Goal: Task Accomplishment & Management: Complete application form

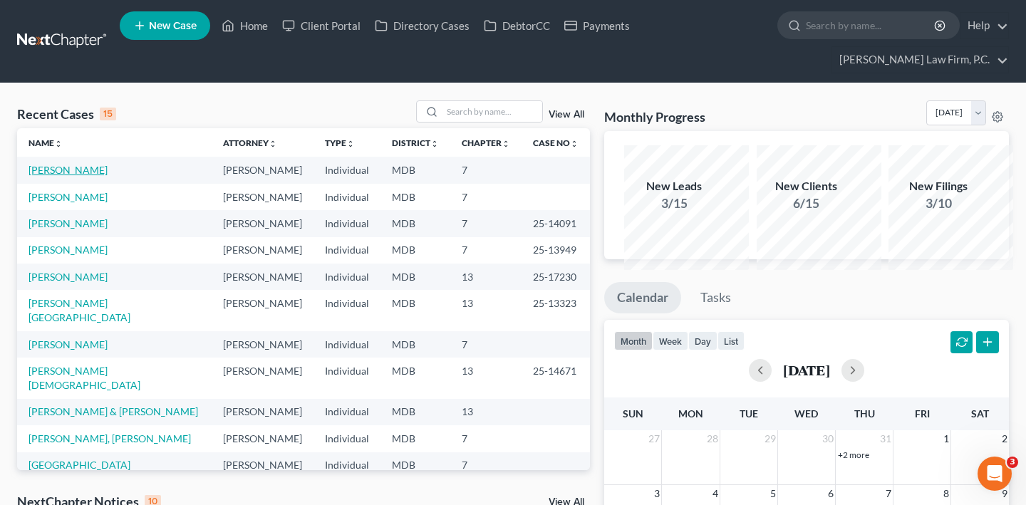
click at [93, 176] on link "[PERSON_NAME]" at bounding box center [67, 170] width 79 height 12
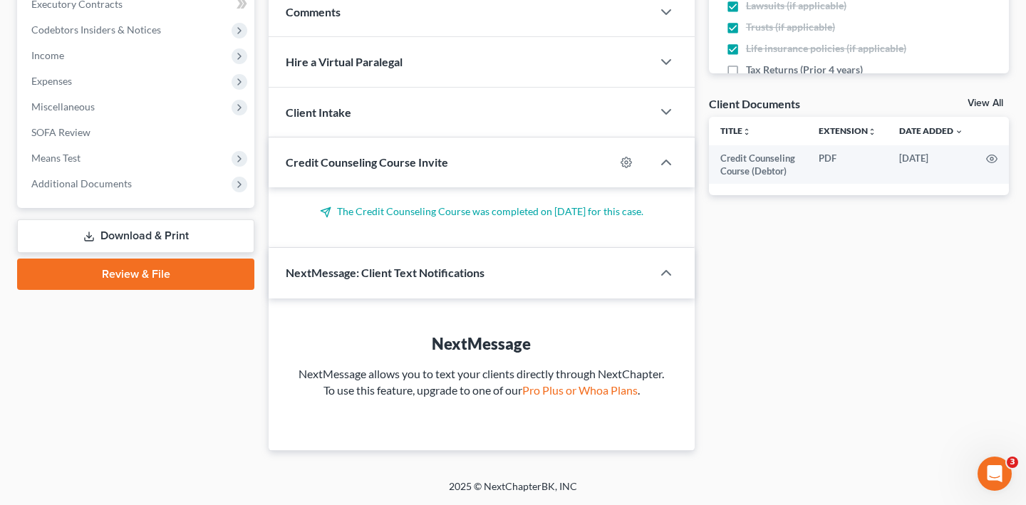
scroll to position [617, 0]
click at [147, 290] on link "Review & File" at bounding box center [135, 274] width 237 height 31
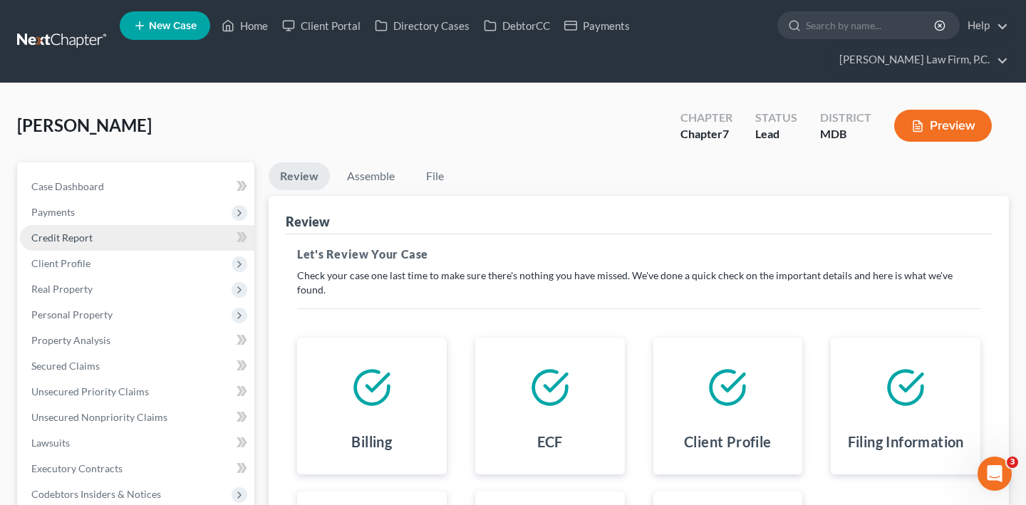
click at [93, 244] on span "Credit Report" at bounding box center [61, 237] width 61 height 12
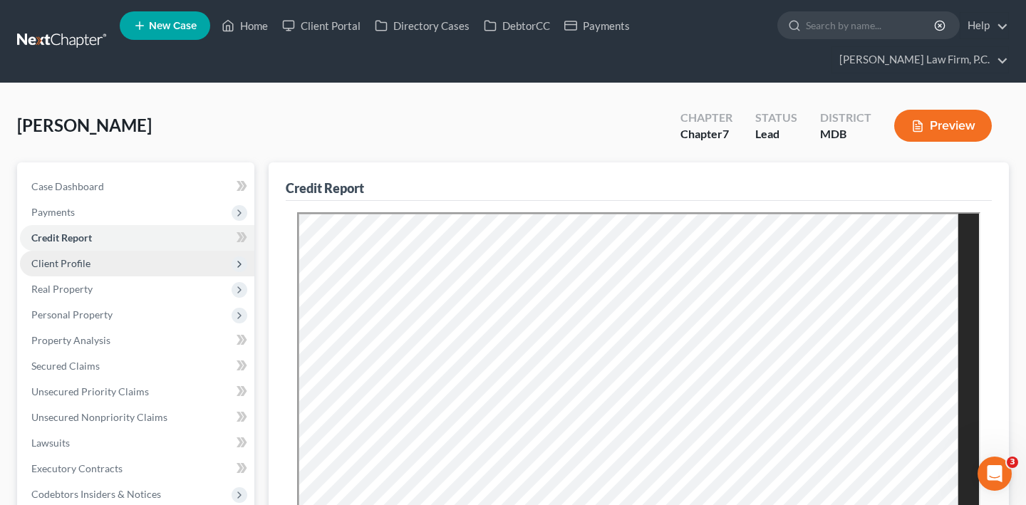
click at [90, 269] on span "Client Profile" at bounding box center [60, 263] width 59 height 12
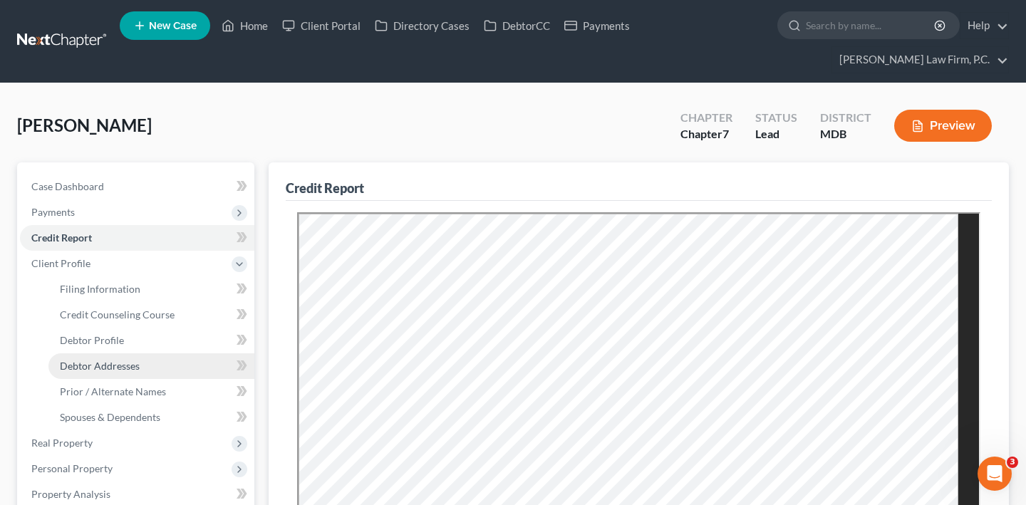
click at [109, 372] on span "Debtor Addresses" at bounding box center [100, 366] width 80 height 12
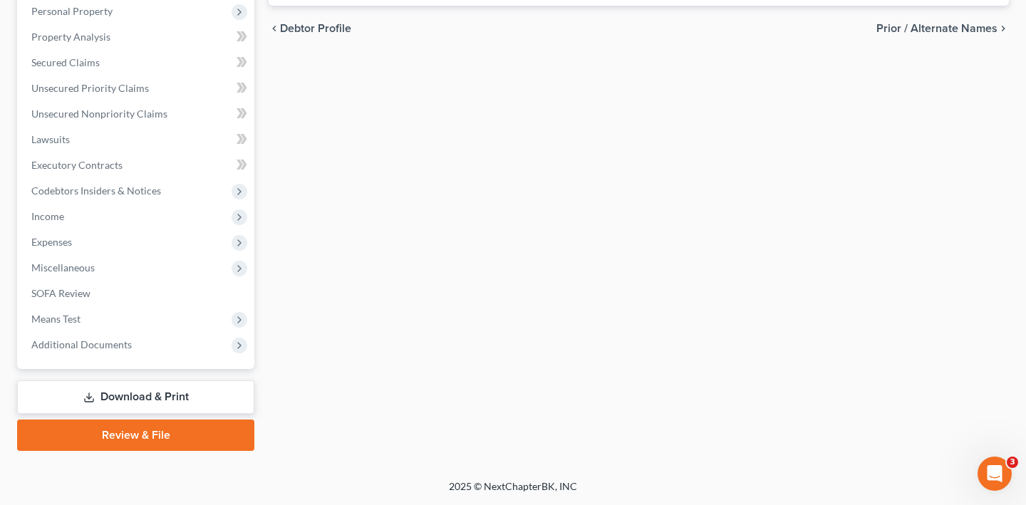
scroll to position [686, 0]
click at [130, 424] on link "Review & File" at bounding box center [135, 435] width 237 height 31
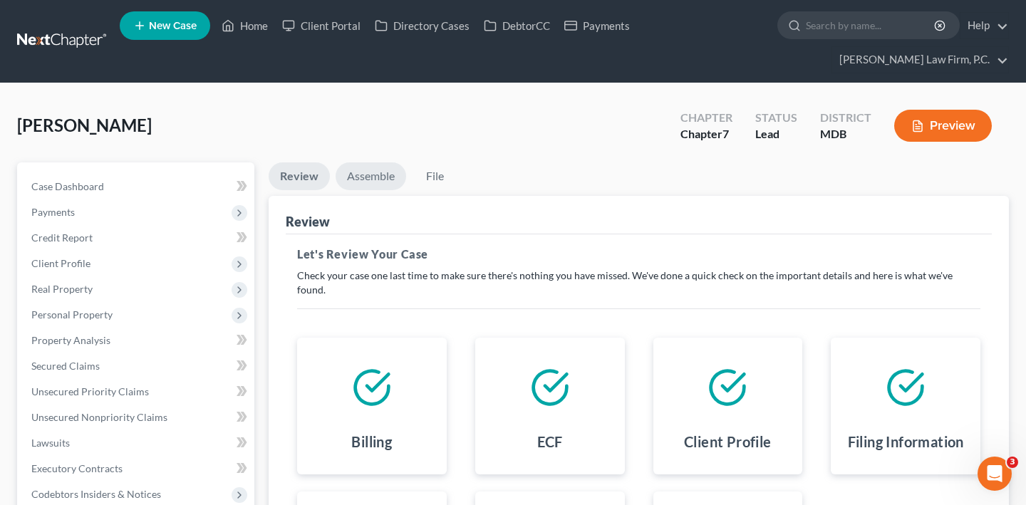
click at [395, 190] on link "Assemble" at bounding box center [370, 176] width 71 height 28
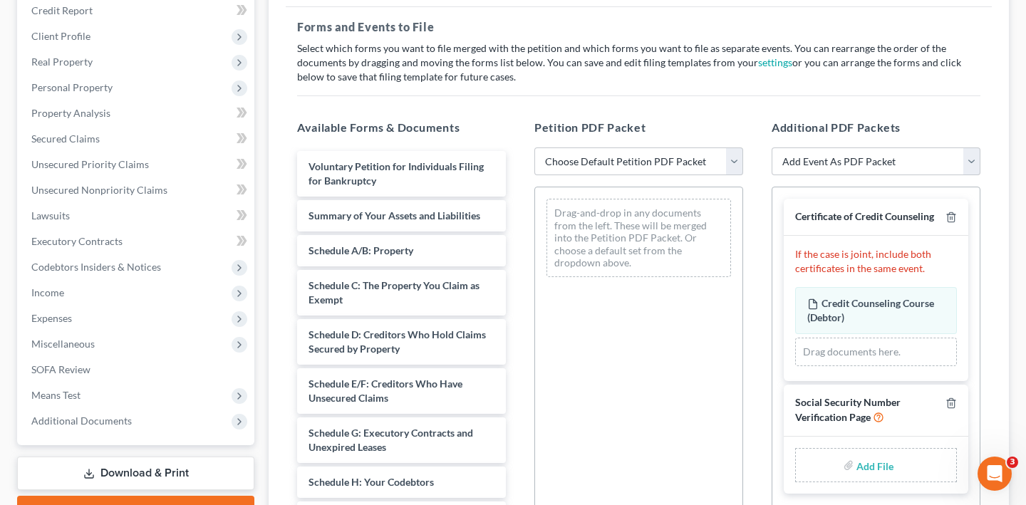
scroll to position [246, 0]
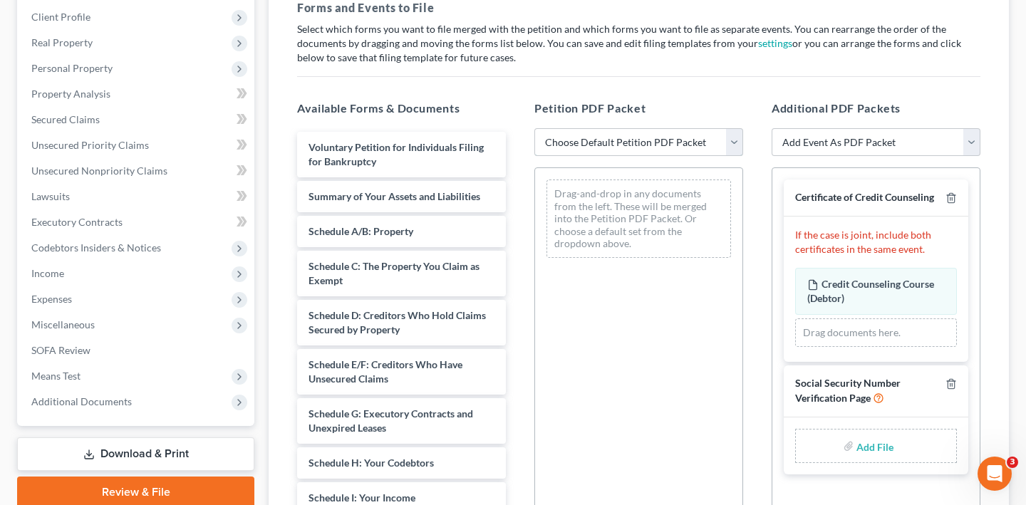
click at [600, 157] on select "Choose Default Petition PDF Packet Emergency Filing (Voluntary Petition and Cre…" at bounding box center [638, 142] width 209 height 28
select select "1"
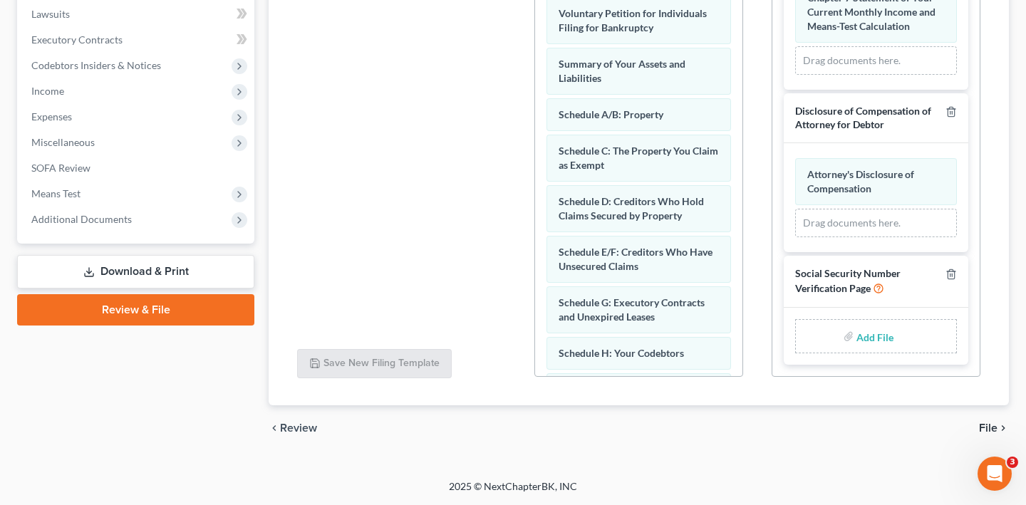
scroll to position [560, 0]
click at [126, 288] on link "Download & Print" at bounding box center [135, 271] width 237 height 33
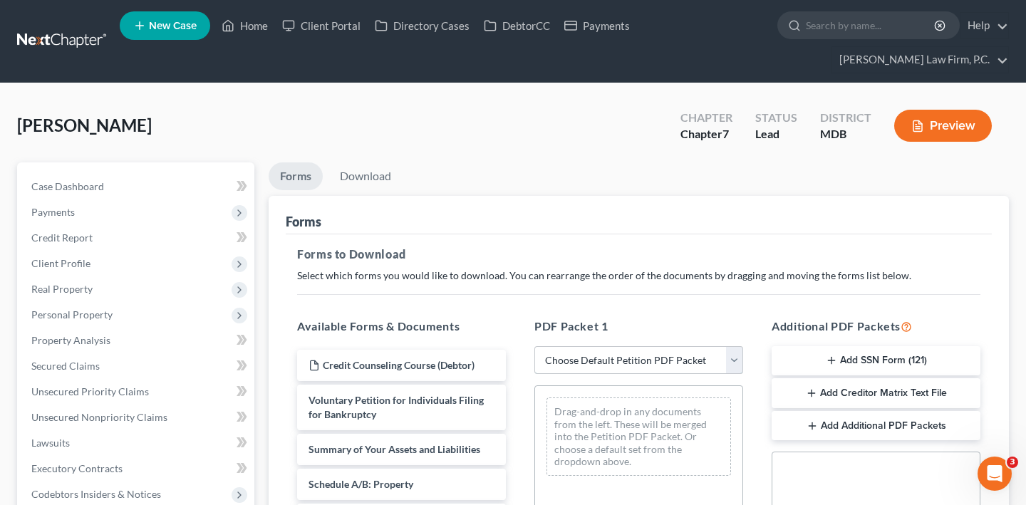
click at [610, 375] on select "Choose Default Petition PDF Packet Complete Bankruptcy Petition (all forms and …" at bounding box center [638, 360] width 209 height 28
select select "0"
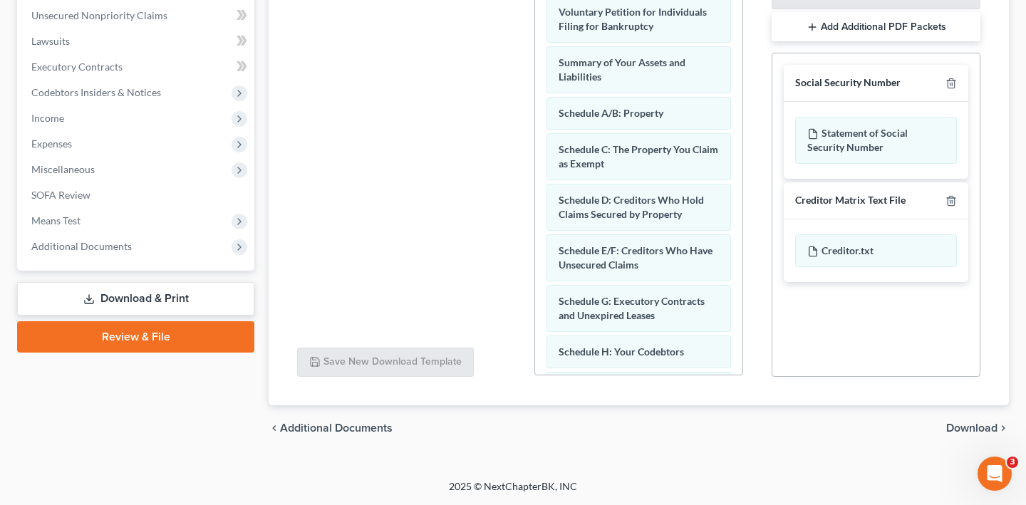
scroll to position [548, 0]
click at [962, 422] on span "Download" at bounding box center [971, 427] width 51 height 11
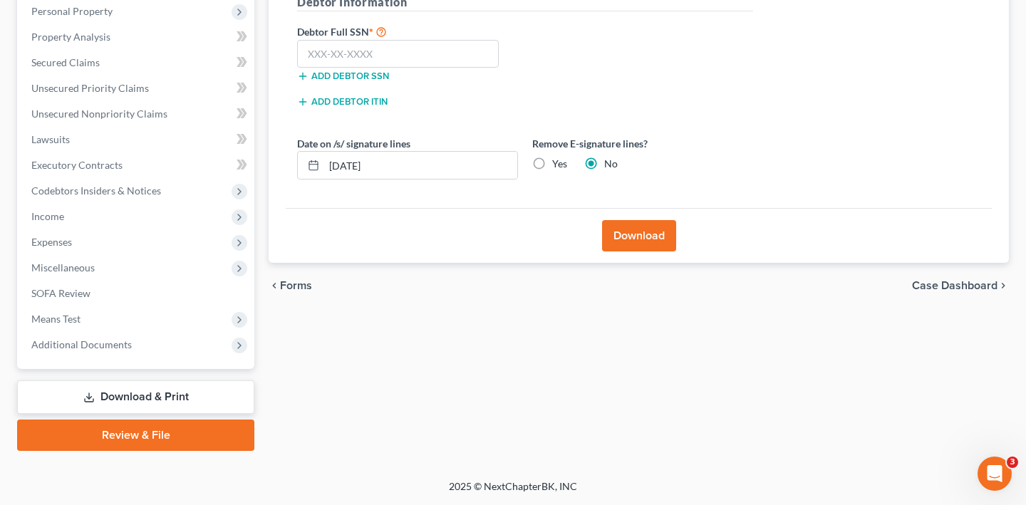
scroll to position [343, 0]
click at [434, 68] on input "text" at bounding box center [398, 54] width 202 height 28
paste input "246-45-6391"
type input "246-45-6391"
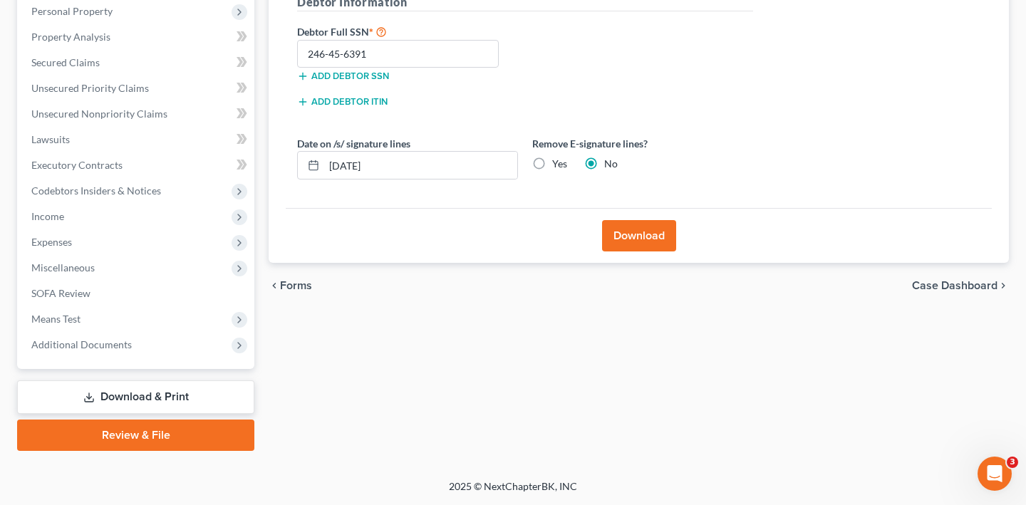
click at [621, 251] on button "Download" at bounding box center [639, 235] width 74 height 31
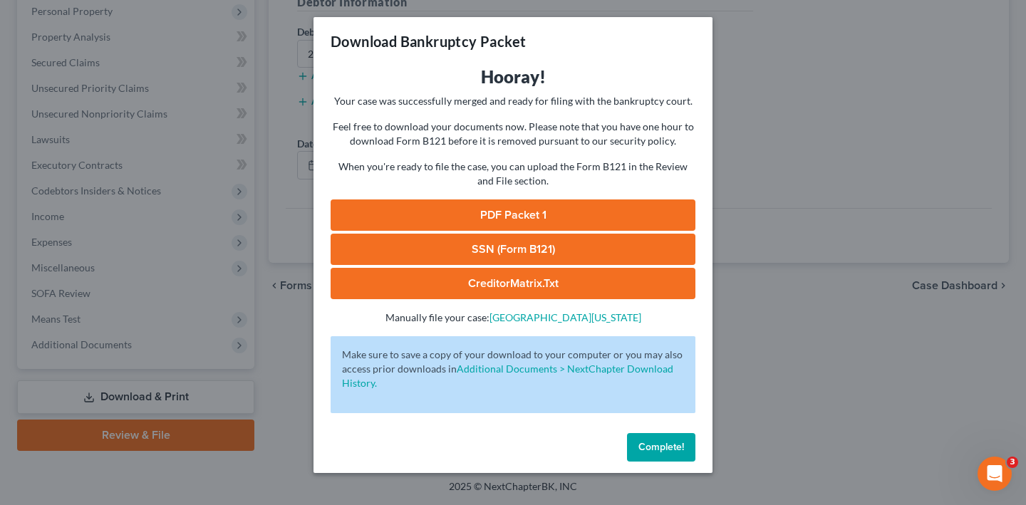
click at [585, 265] on link "SSN (Form B121)" at bounding box center [512, 249] width 365 height 31
click at [793, 107] on div "Download Bankruptcy Packet Hooray! Your case was successfully merged and ready …" at bounding box center [513, 252] width 1026 height 505
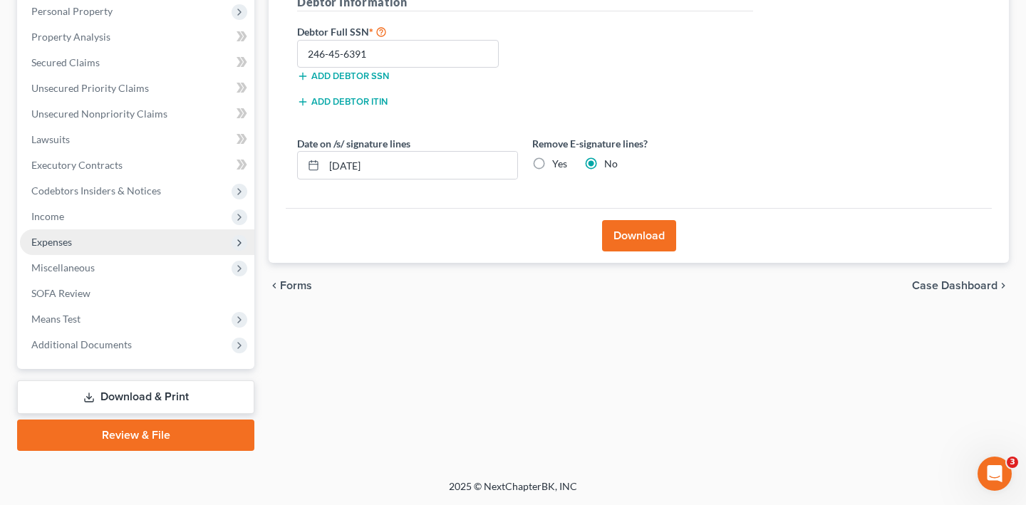
scroll to position [494, 0]
click at [109, 380] on link "Download & Print" at bounding box center [135, 396] width 237 height 33
click at [150, 420] on link "Review & File" at bounding box center [135, 435] width 237 height 31
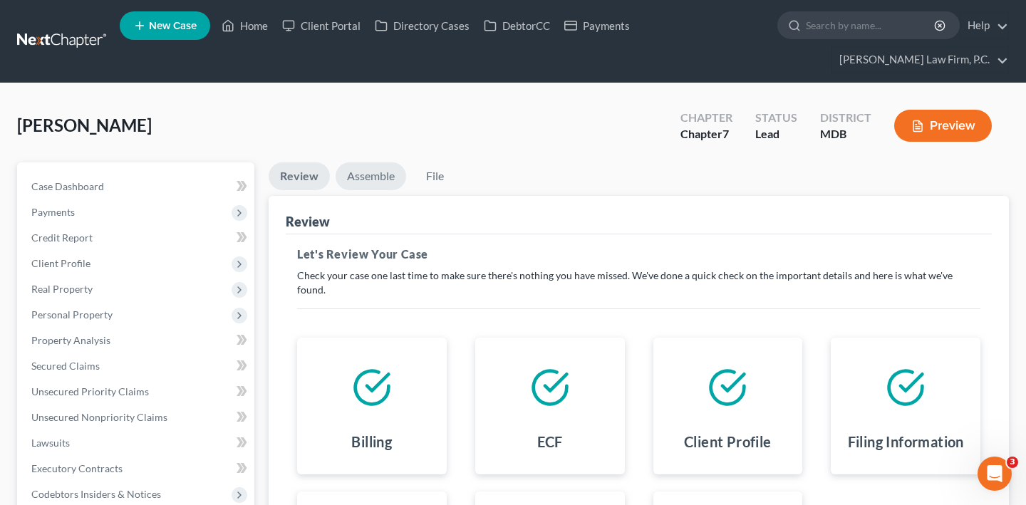
click at [397, 190] on link "Assemble" at bounding box center [370, 176] width 71 height 28
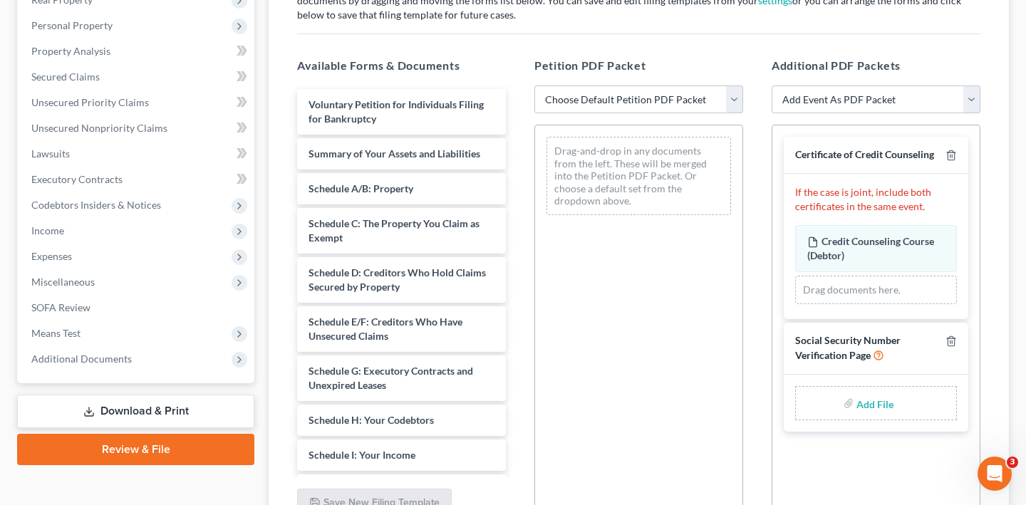
scroll to position [313, 0]
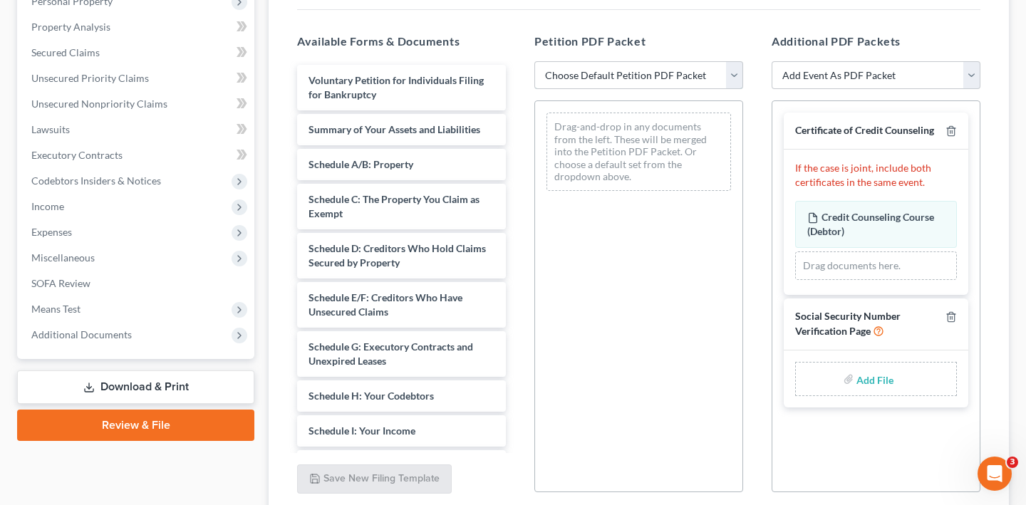
click at [665, 90] on select "Choose Default Petition PDF Packet Emergency Filing (Voluntary Petition and Cre…" at bounding box center [638, 75] width 209 height 28
select select "2"
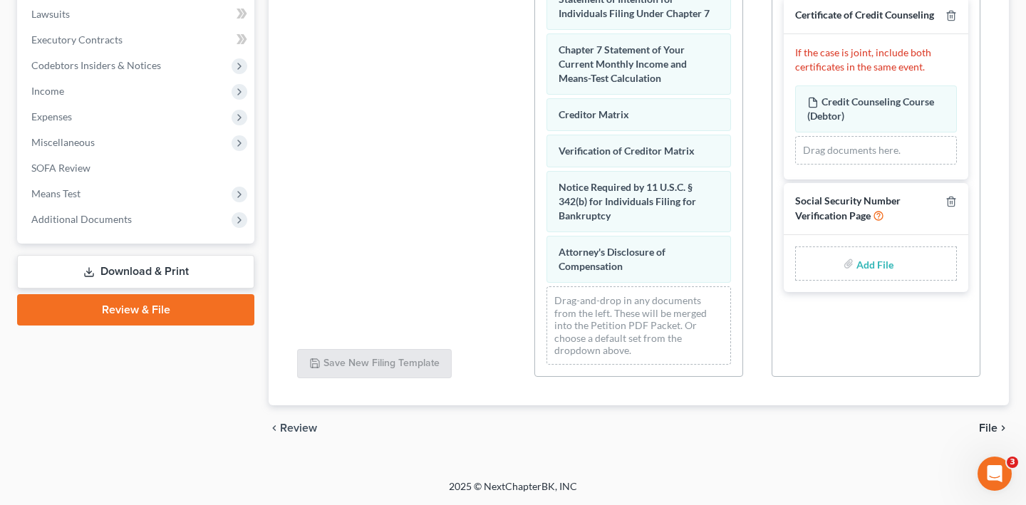
scroll to position [67, 0]
click at [838, 281] on div "Add File" at bounding box center [876, 263] width 162 height 34
click at [866, 276] on input "file" at bounding box center [873, 264] width 34 height 26
click at [104, 225] on span "Additional Documents" at bounding box center [81, 219] width 100 height 12
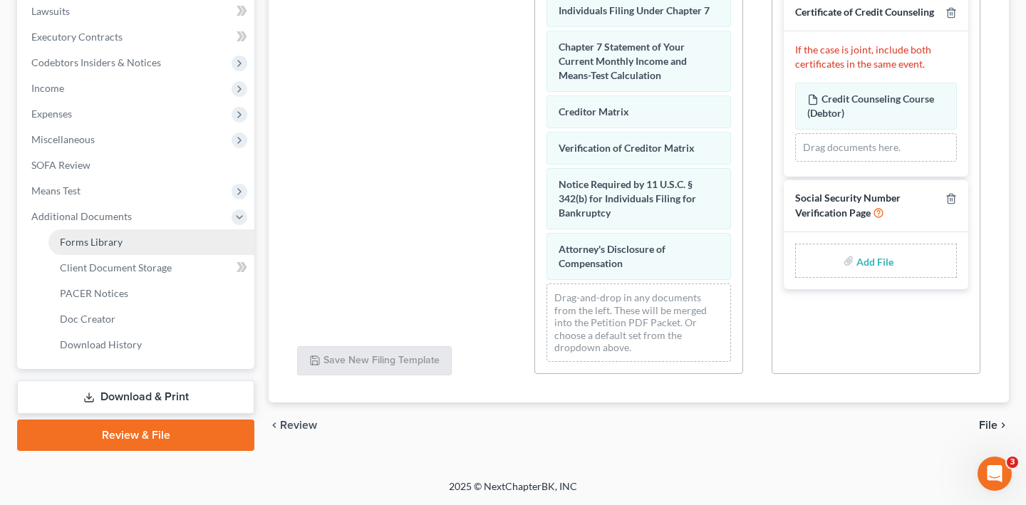
click at [115, 248] on span "Forms Library" at bounding box center [91, 242] width 63 height 12
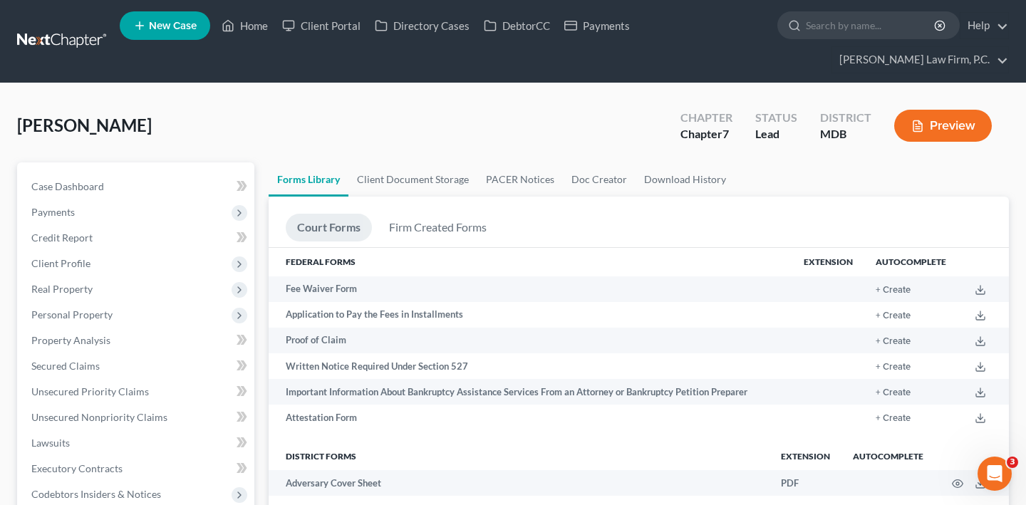
scroll to position [885, 0]
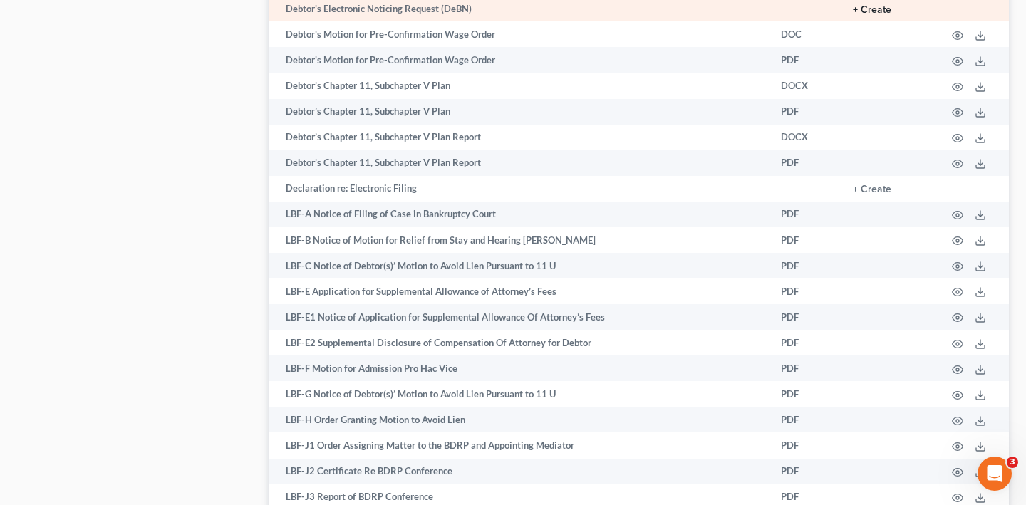
click at [853, 15] on button "+ Create" at bounding box center [872, 10] width 38 height 10
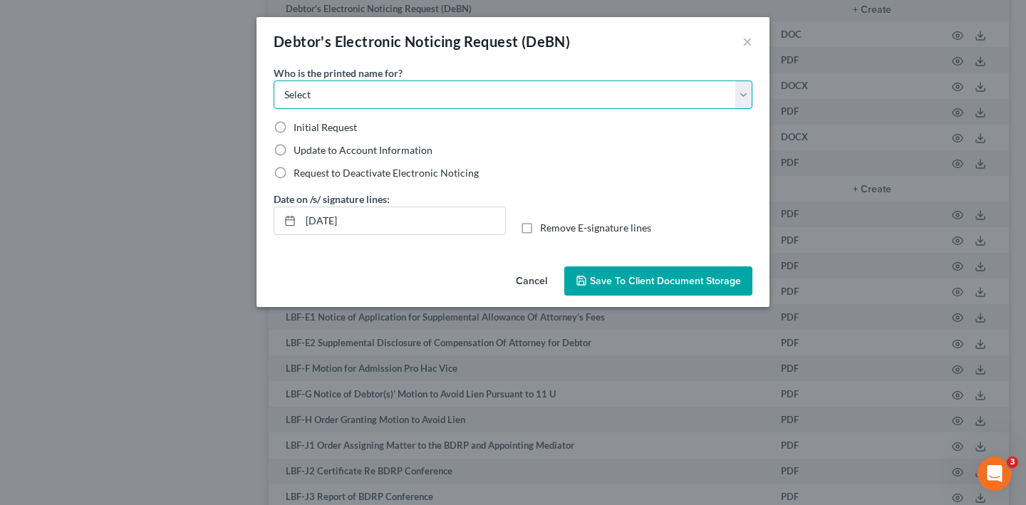
click at [484, 109] on select "Select Debtor Attorney" at bounding box center [513, 94] width 479 height 28
select select "0"
click at [293, 133] on span "Initial Request" at bounding box center [324, 127] width 63 height 12
click at [299, 130] on input "Initial Request" at bounding box center [303, 124] width 9 height 9
radio input "true"
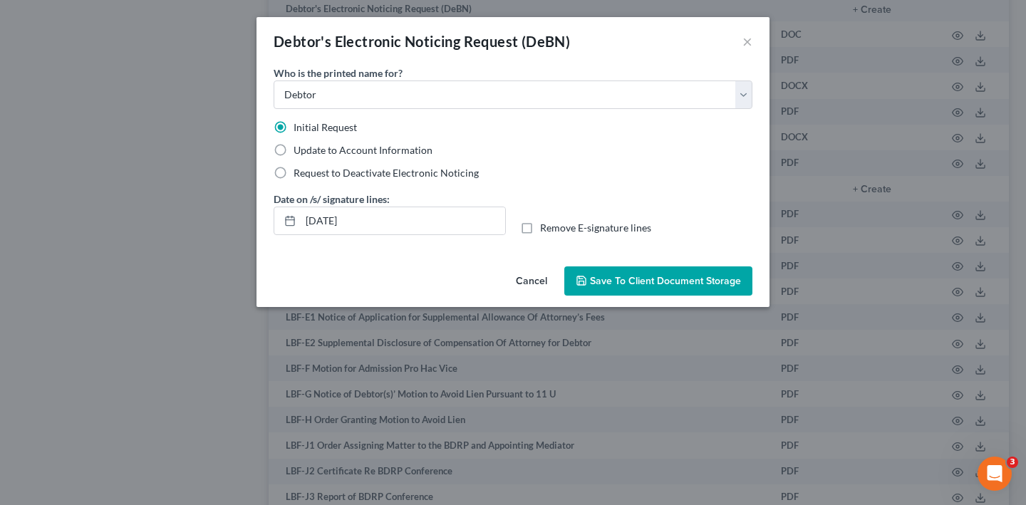
click at [709, 287] on span "Save to Client Document Storage" at bounding box center [665, 281] width 151 height 12
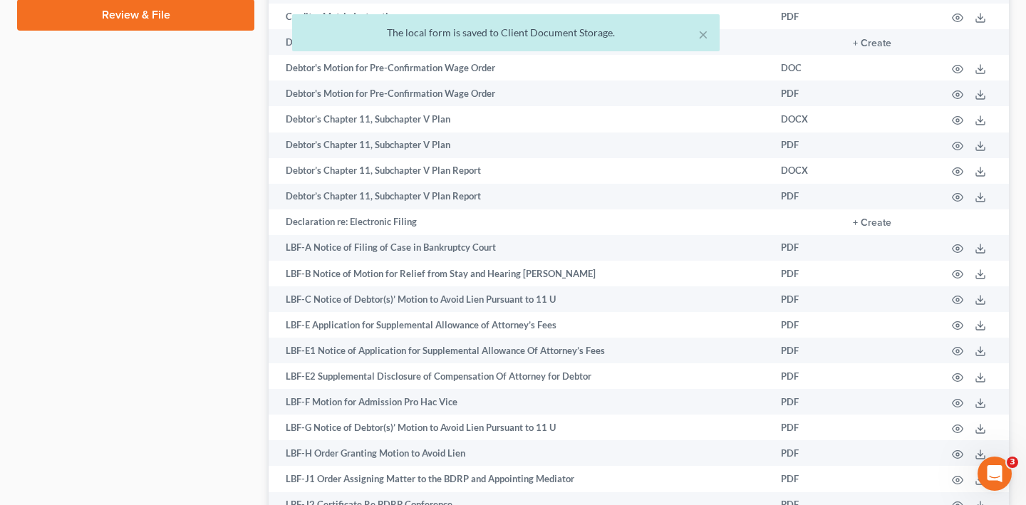
scroll to position [849, 0]
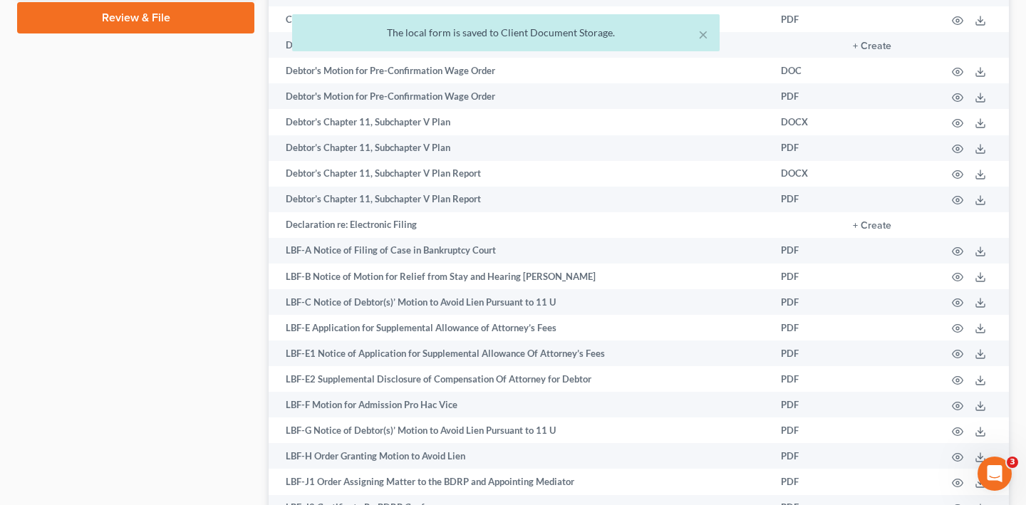
click at [152, 33] on link "Review & File" at bounding box center [135, 17] width 237 height 31
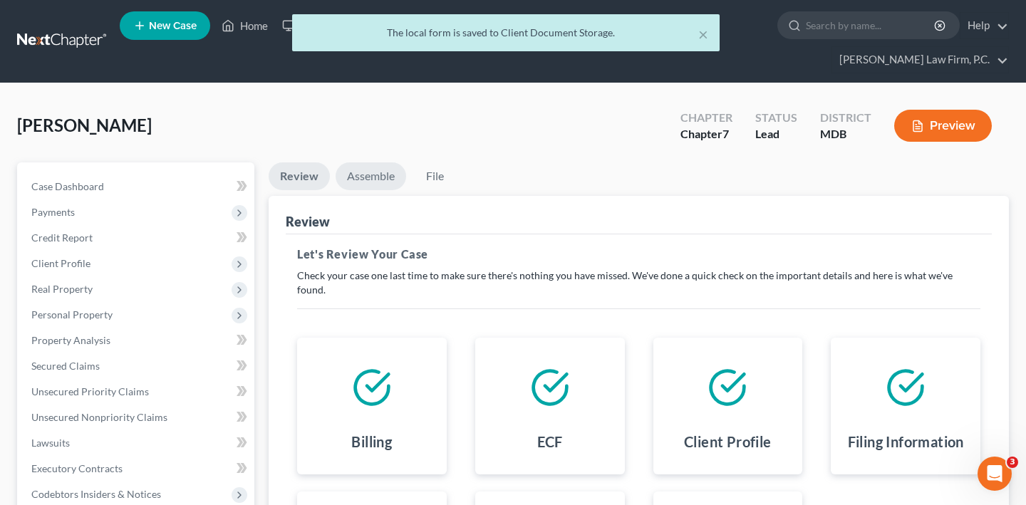
click at [391, 190] on link "Assemble" at bounding box center [370, 176] width 71 height 28
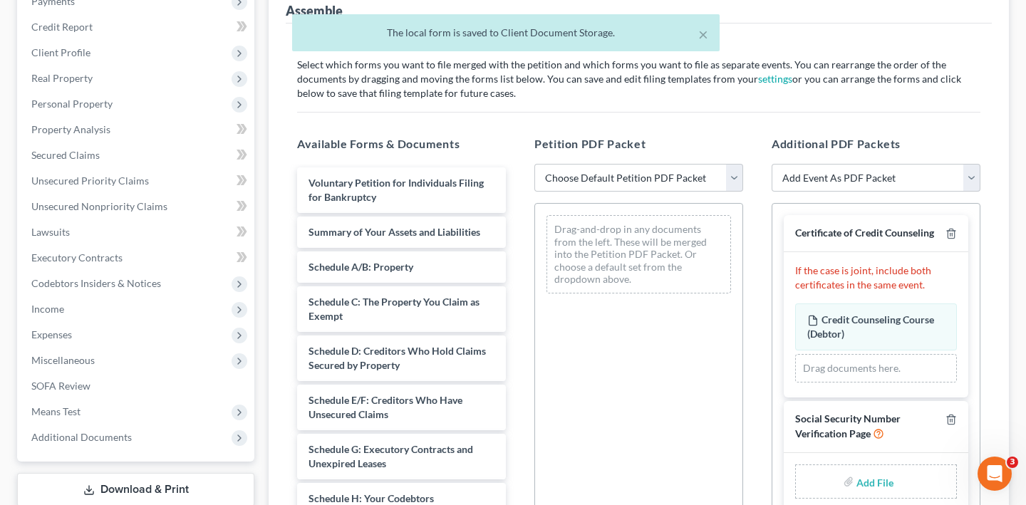
scroll to position [242, 0]
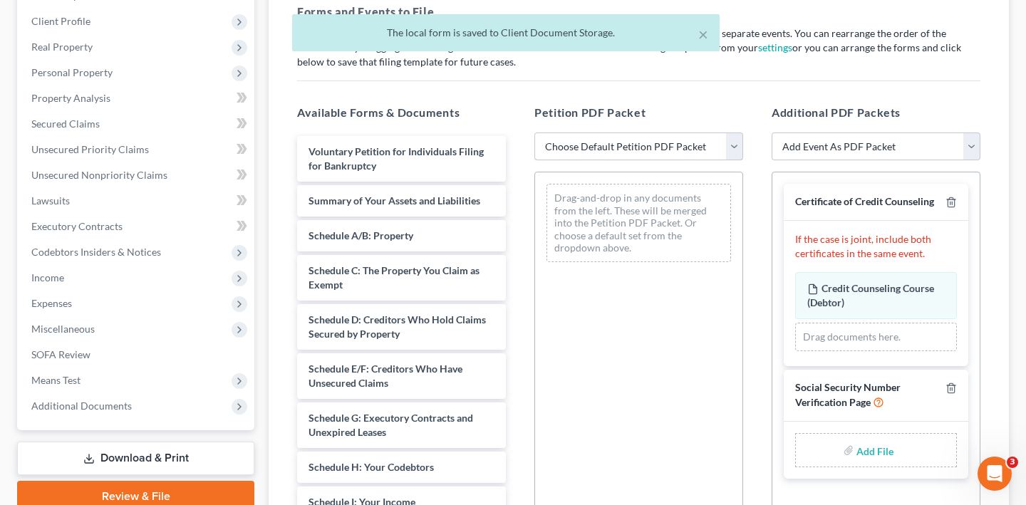
click at [623, 161] on select "Choose Default Petition PDF Packet Emergency Filing (Voluntary Petition and Cre…" at bounding box center [638, 146] width 209 height 28
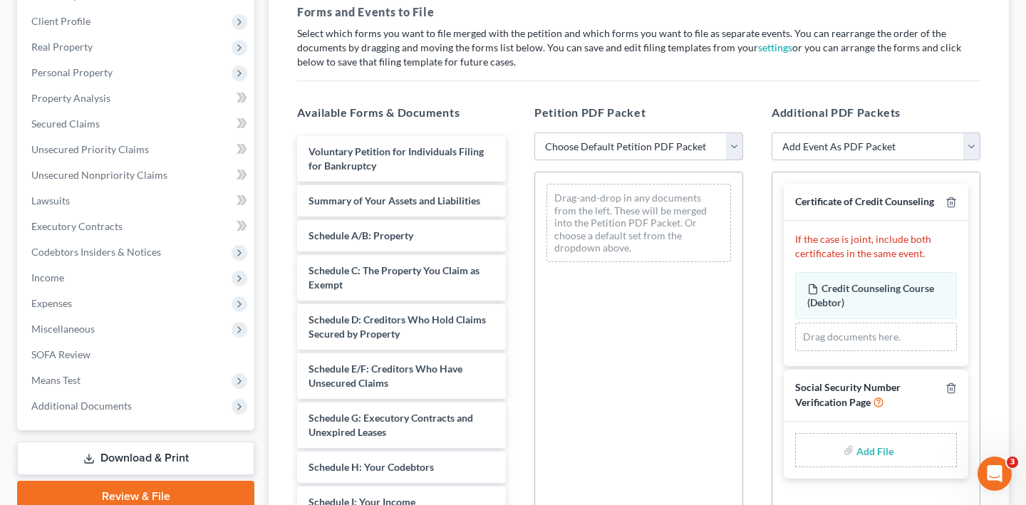
select select "2"
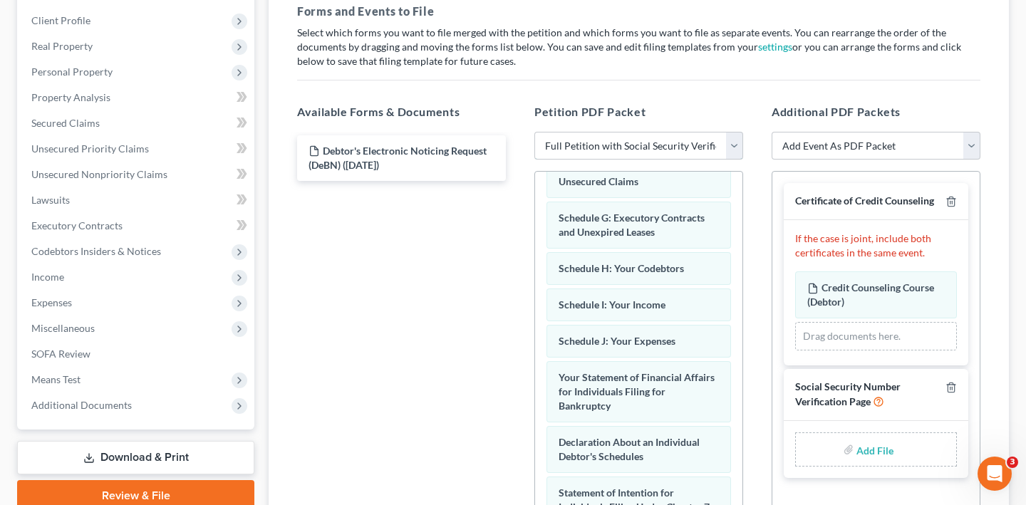
scroll to position [0, 0]
click at [832, 160] on select "Add Event As PDF Packet Affidavit Affidavit of Adequate Protection and Lease Pa…" at bounding box center [875, 146] width 209 height 28
select select "22"
select select
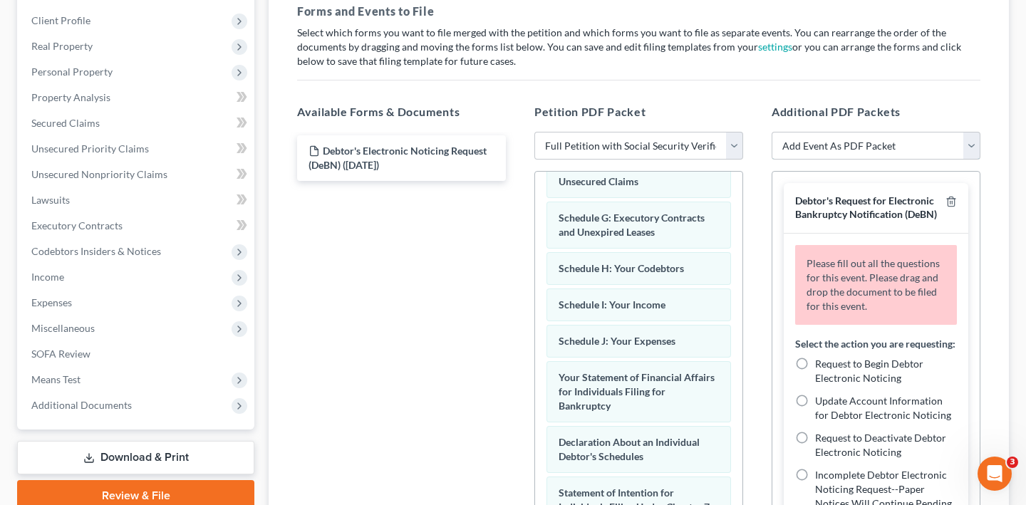
scroll to position [86, 0]
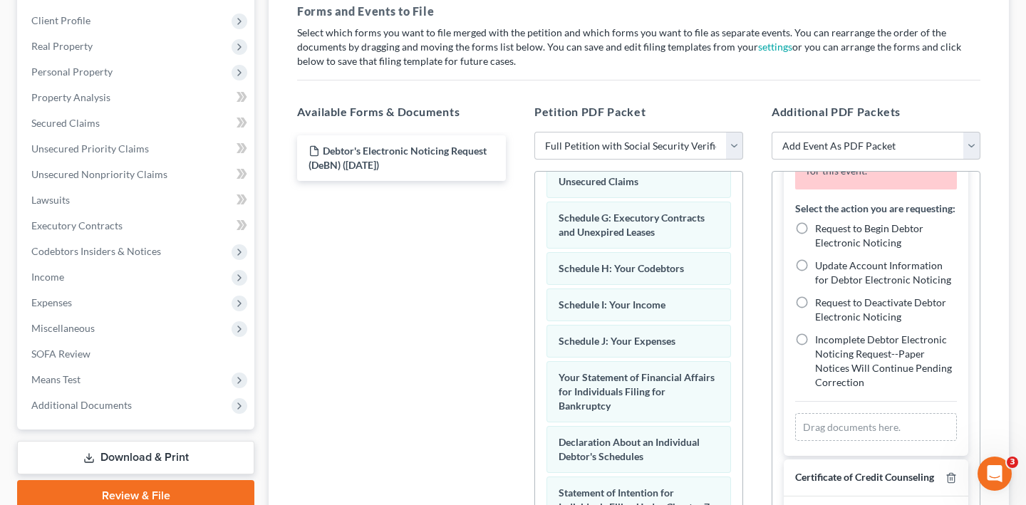
click at [815, 250] on label "Request to Begin Debtor Electronic Noticing" at bounding box center [886, 236] width 142 height 28
click at [821, 231] on input "Request to Begin Debtor Electronic Noticing" at bounding box center [825, 226] width 9 height 9
radio input "true"
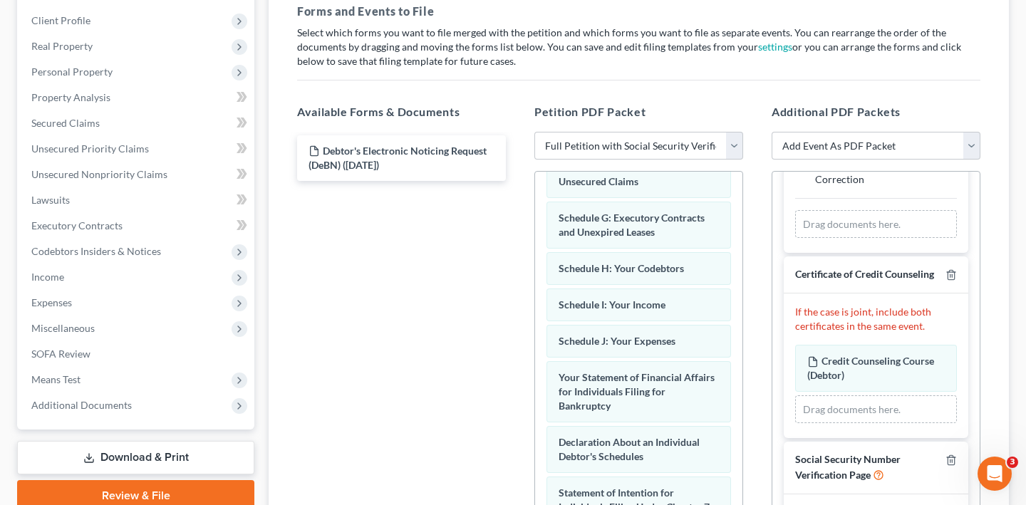
scroll to position [457, 0]
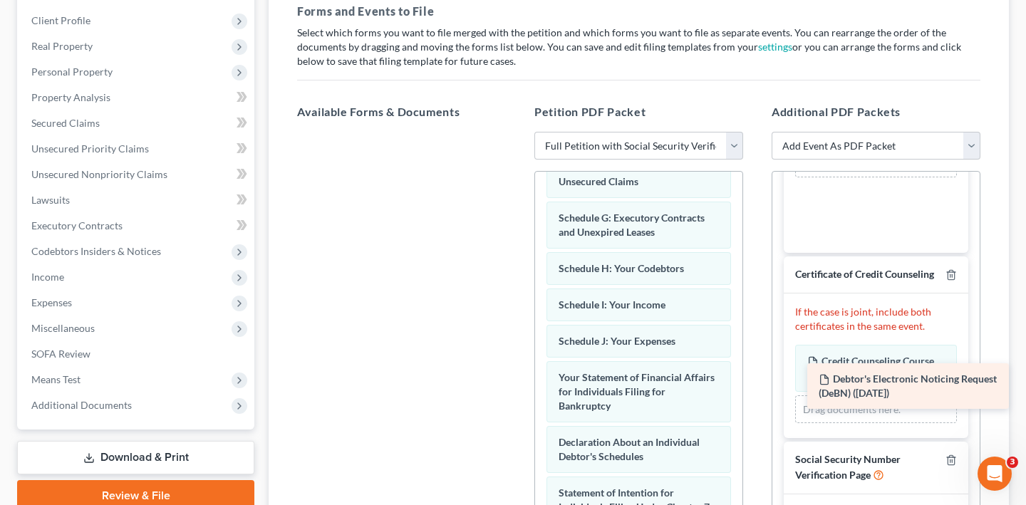
drag, startPoint x: 382, startPoint y: 267, endPoint x: 873, endPoint y: 385, distance: 504.6
click at [517, 132] on div "Debtor's Electronic Noticing Request (DeBN) ([DATE]) Debtor's Electronic Notici…" at bounding box center [401, 132] width 231 height 0
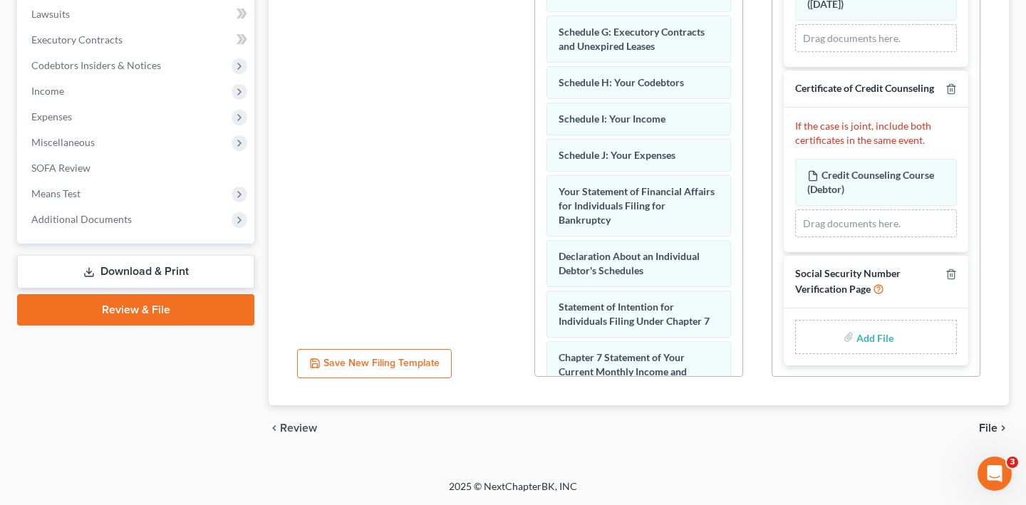
scroll to position [528, 0]
click at [863, 324] on input "file" at bounding box center [873, 337] width 34 height 26
type input "C:\fakepath\Statement Regarding Socail Security Numbers.pdf"
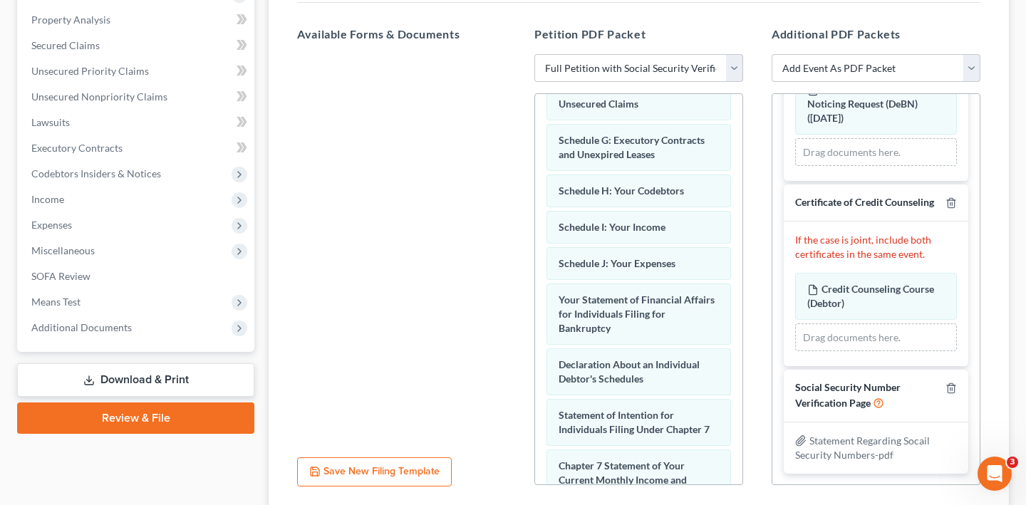
scroll to position [712, 0]
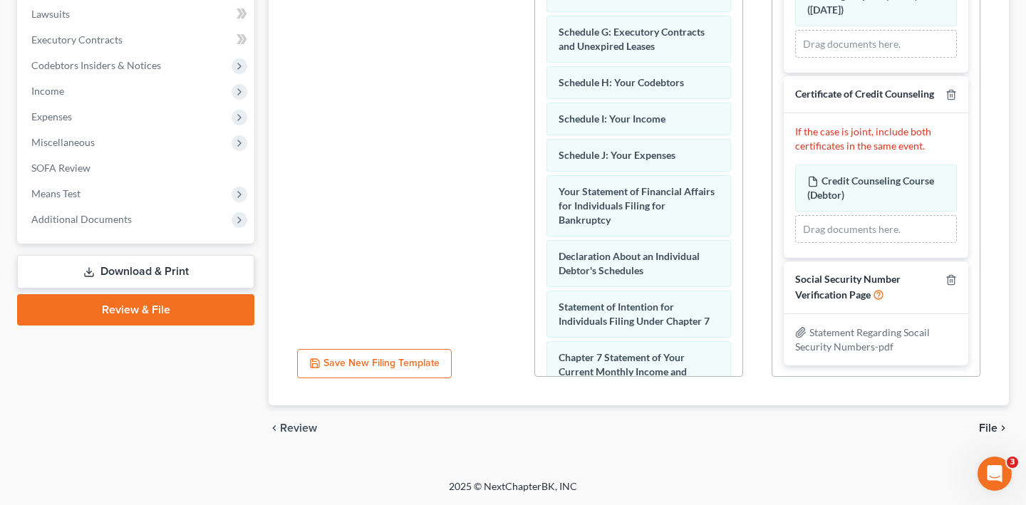
click at [979, 422] on span "File" at bounding box center [988, 427] width 19 height 11
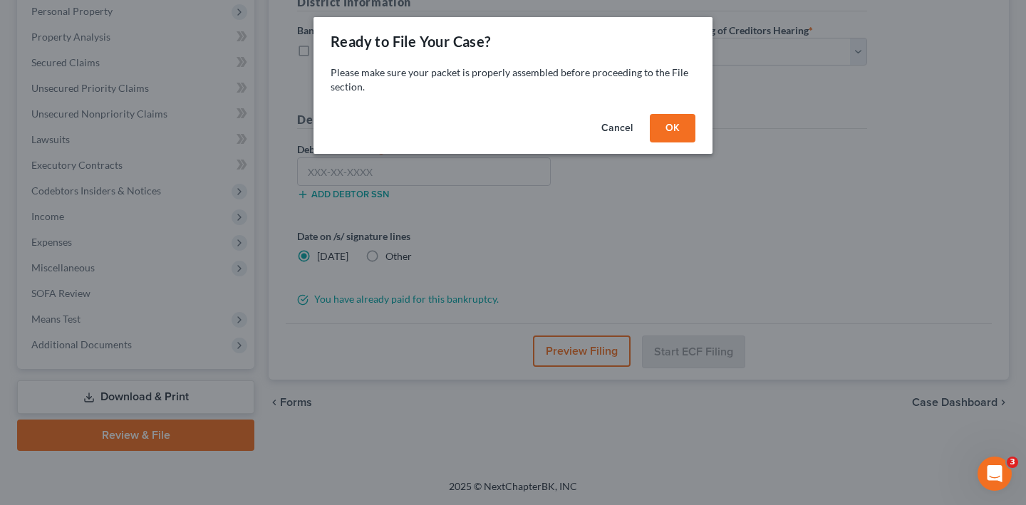
scroll to position [494, 0]
click at [695, 142] on button "OK" at bounding box center [673, 128] width 46 height 28
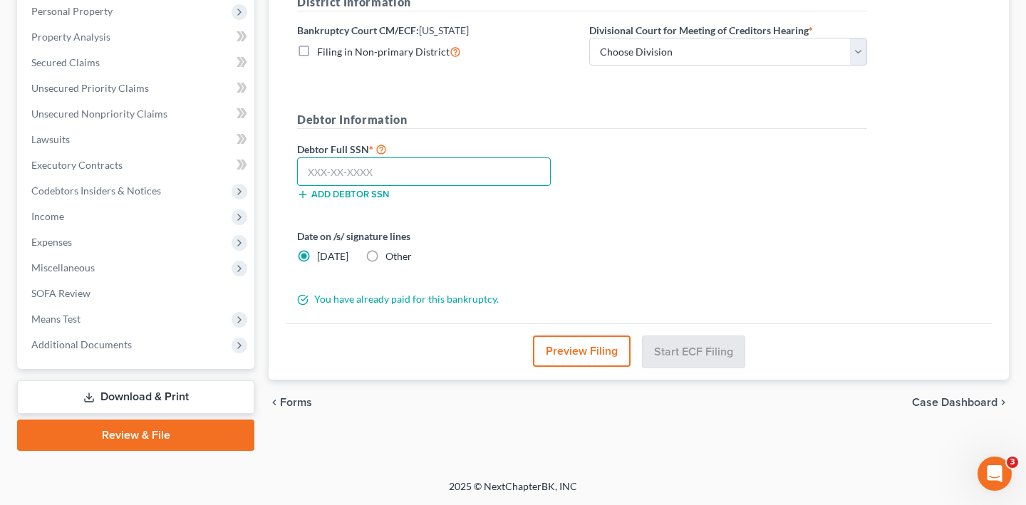
click at [405, 157] on input "text" at bounding box center [424, 171] width 254 height 28
paste input "246-45-6391"
type input "246-45-6391"
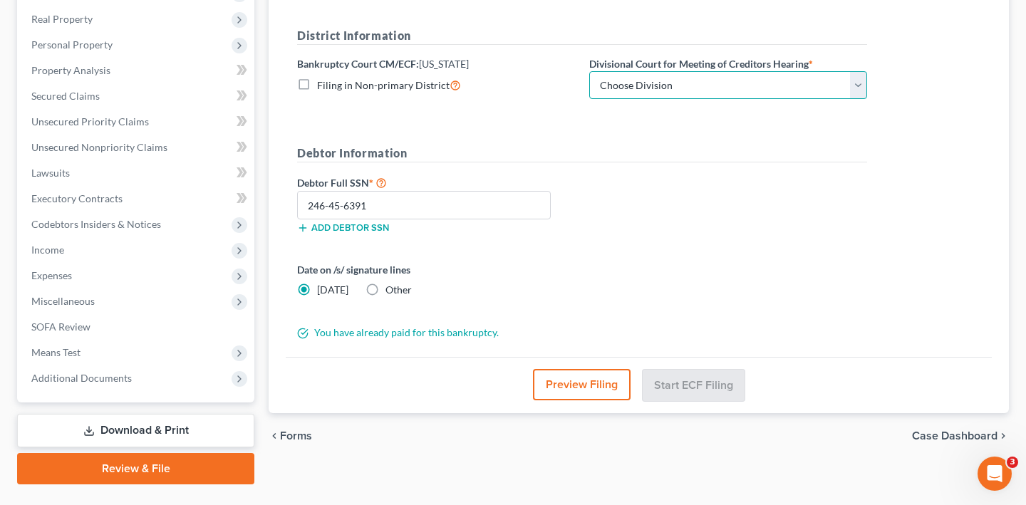
click at [739, 100] on select "Choose Division Baltimore Greenbelt" at bounding box center [728, 85] width 278 height 28
select select "1"
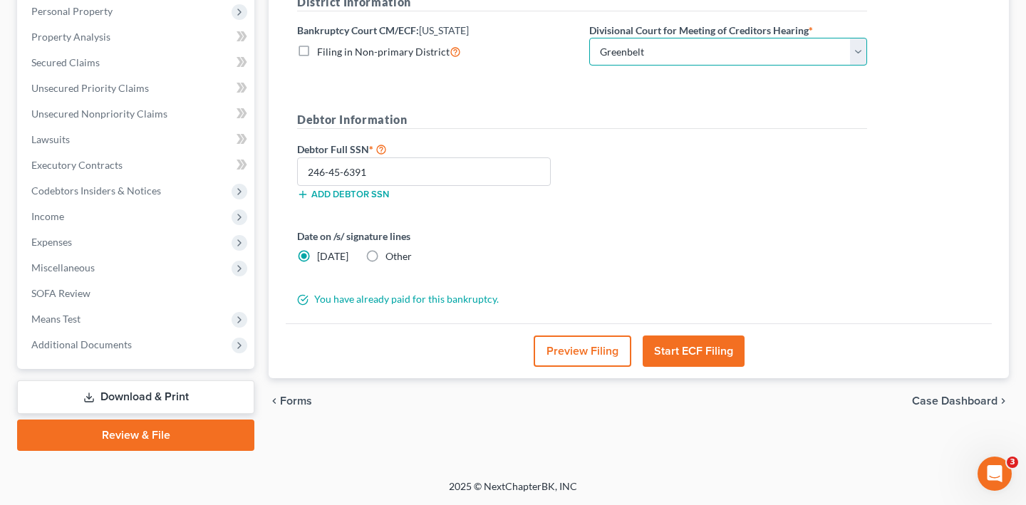
scroll to position [494, 0]
click at [600, 335] on button "Preview Filing" at bounding box center [582, 350] width 98 height 31
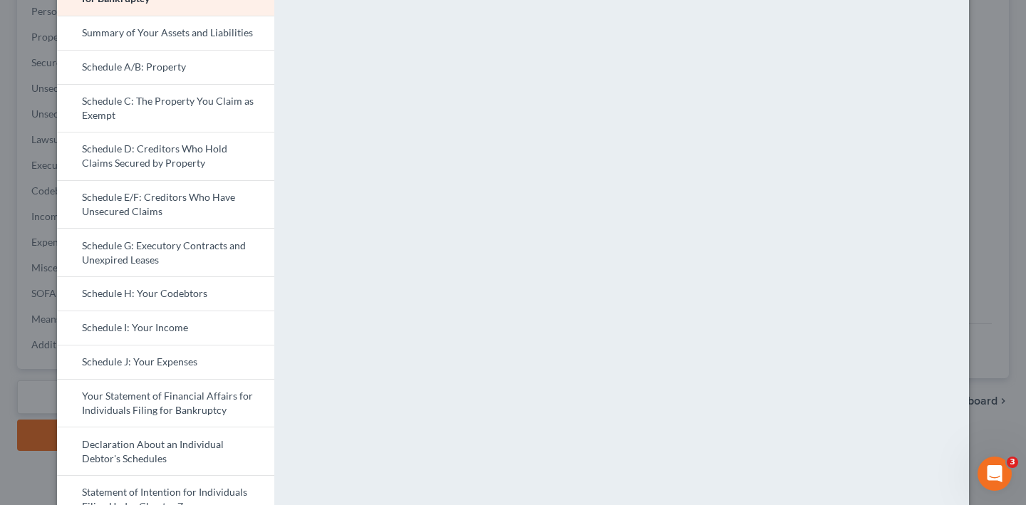
scroll to position [0, 0]
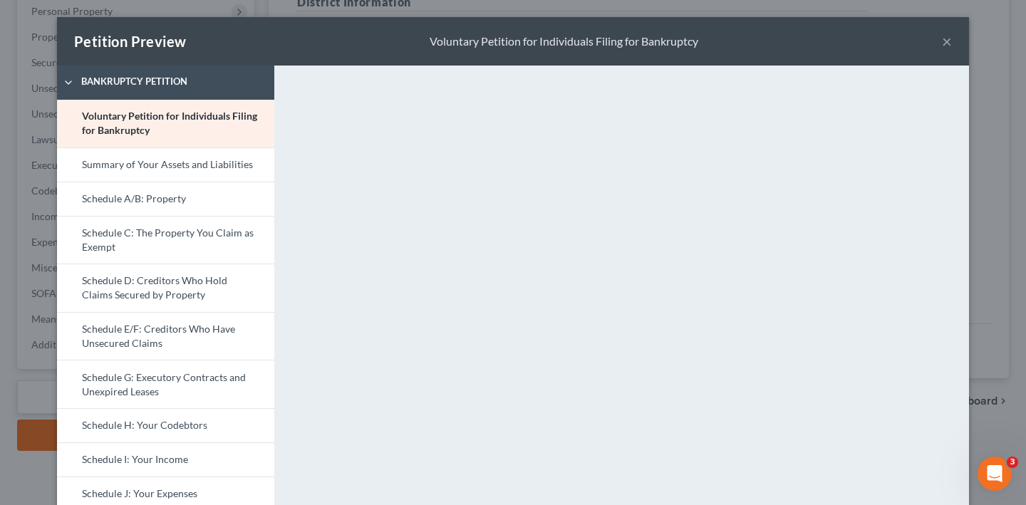
click at [969, 48] on div "Petition Preview Voluntary Petition for Individuals Filing for Bankruptcy ×" at bounding box center [513, 41] width 912 height 48
click at [952, 50] on button "×" at bounding box center [947, 41] width 10 height 17
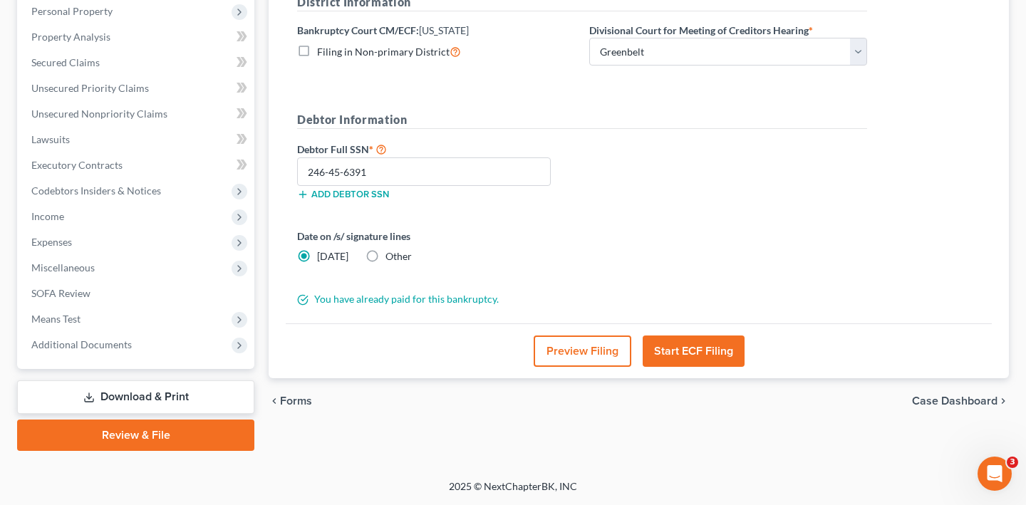
click at [702, 335] on button "Start ECF Filing" at bounding box center [693, 350] width 102 height 31
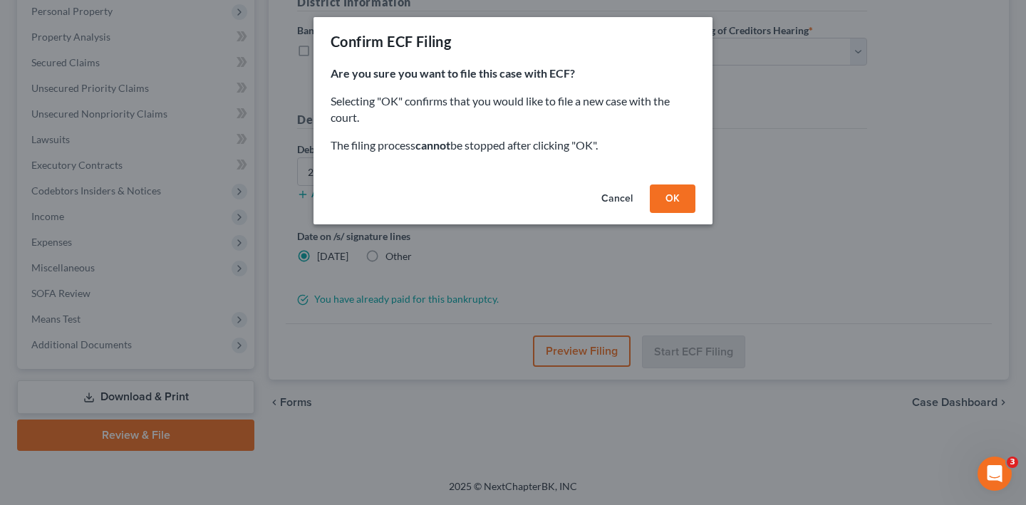
click at [695, 213] on button "OK" at bounding box center [673, 198] width 46 height 28
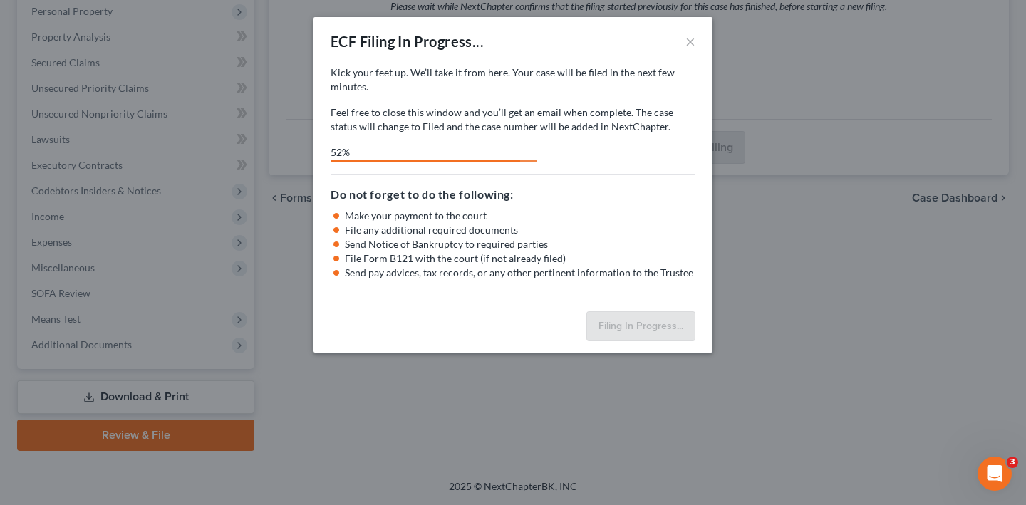
select select "1"
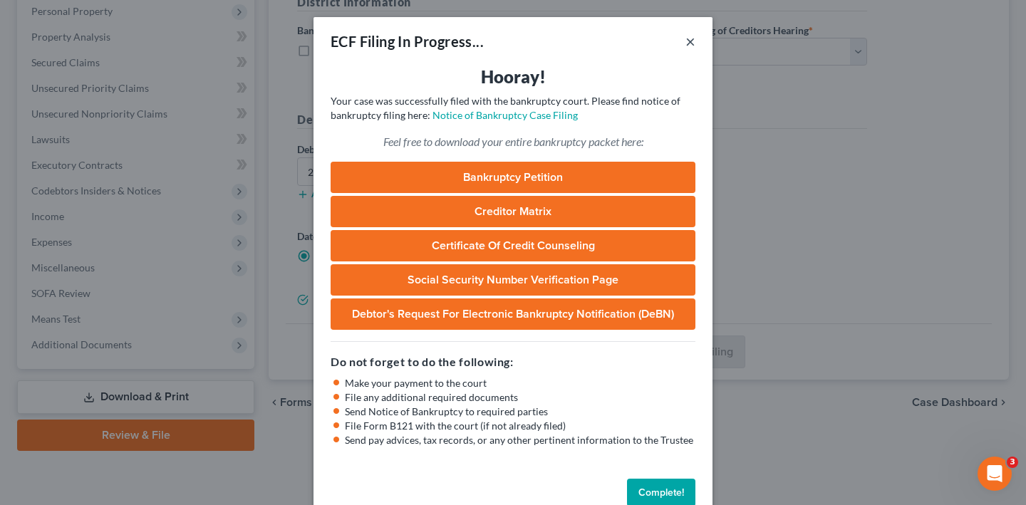
click at [695, 50] on button "×" at bounding box center [690, 41] width 10 height 17
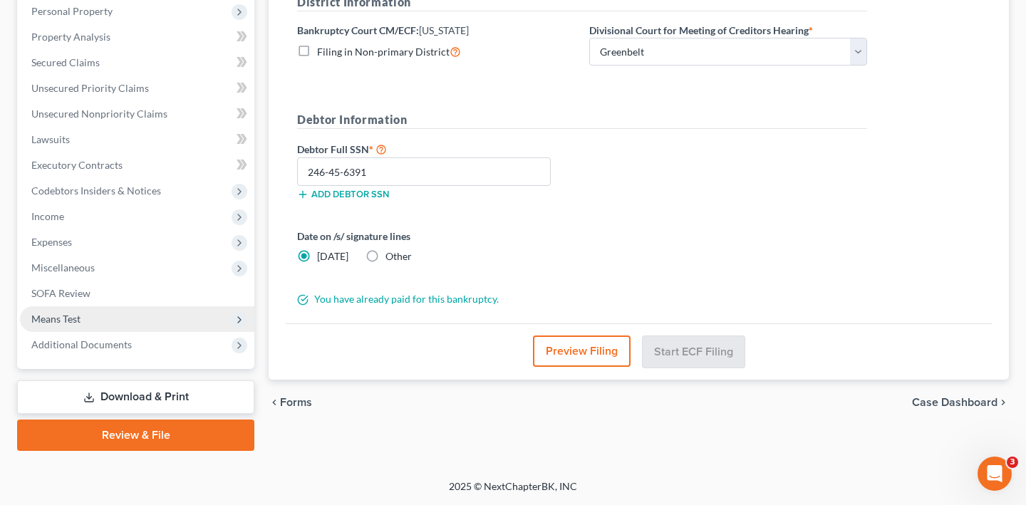
click at [162, 306] on span "Means Test" at bounding box center [137, 319] width 234 height 26
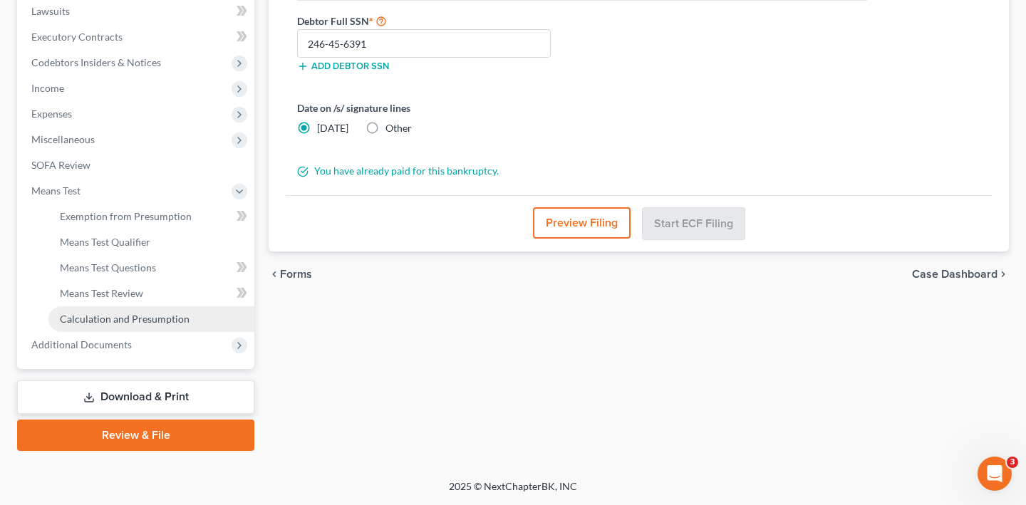
click at [162, 332] on link "Calculation and Presumption" at bounding box center [151, 319] width 206 height 26
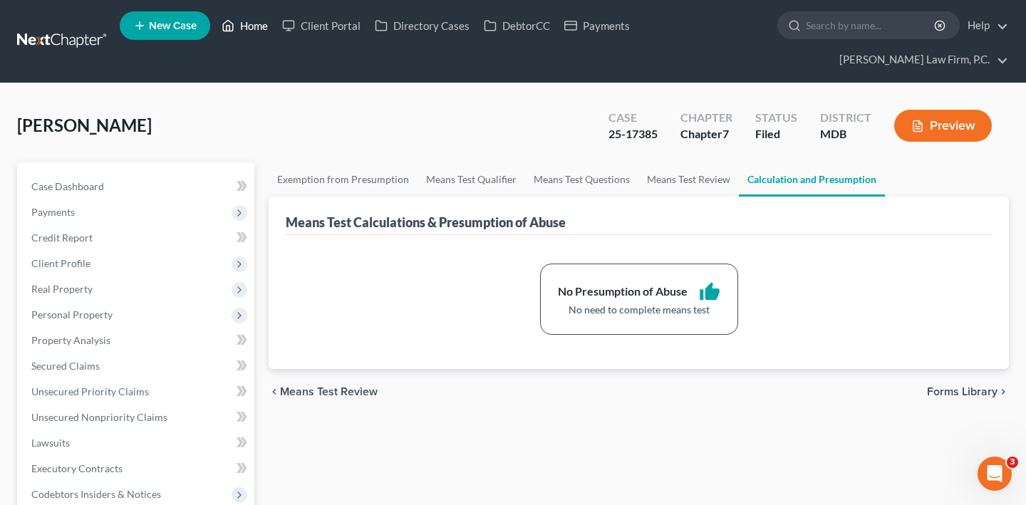
click at [275, 28] on link "Home" at bounding box center [244, 26] width 61 height 26
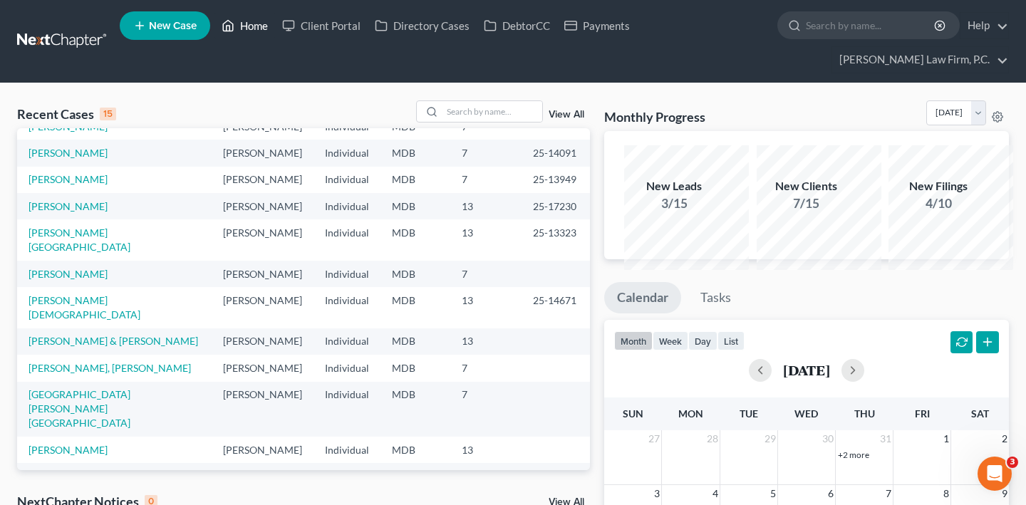
scroll to position [75, 0]
